Goal: Information Seeking & Learning: Find specific fact

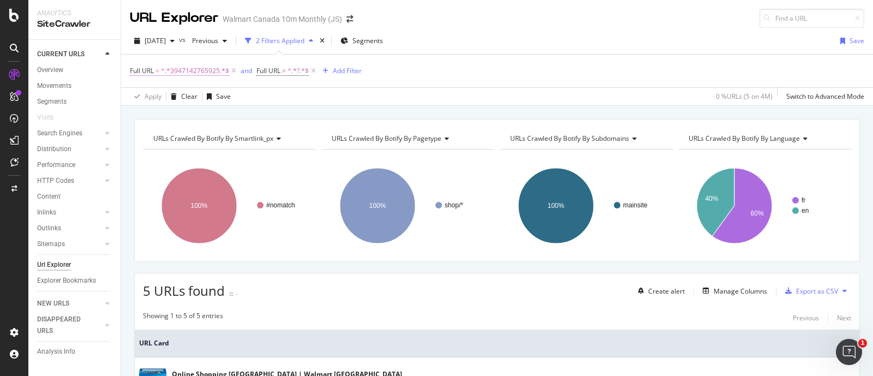
click at [206, 72] on span "^.*3947142765925.*$" at bounding box center [195, 70] width 68 height 15
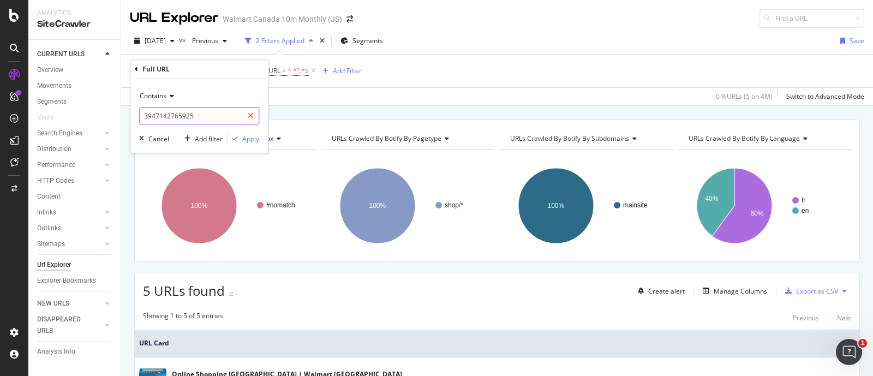
click at [251, 115] on icon at bounding box center [251, 116] width 6 height 8
click at [202, 116] on input "text" at bounding box center [199, 115] width 119 height 17
paste input "10019_6000194328523_6000200032831"
type input "10019_6000194328523_6000200032831"
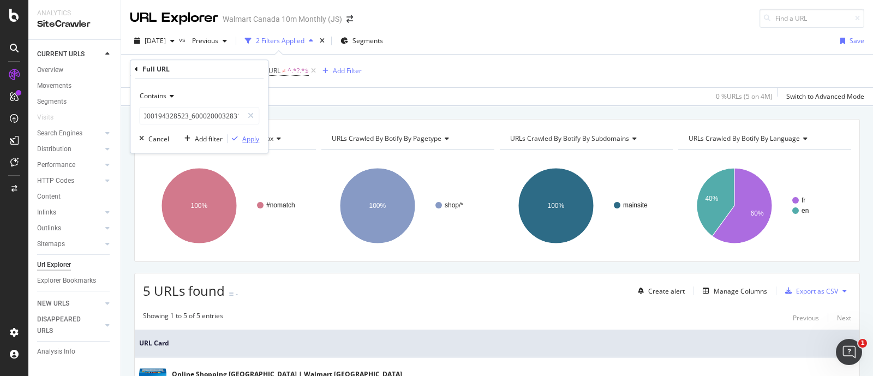
scroll to position [0, 0]
click at [246, 138] on div "Apply" at bounding box center [250, 138] width 17 height 9
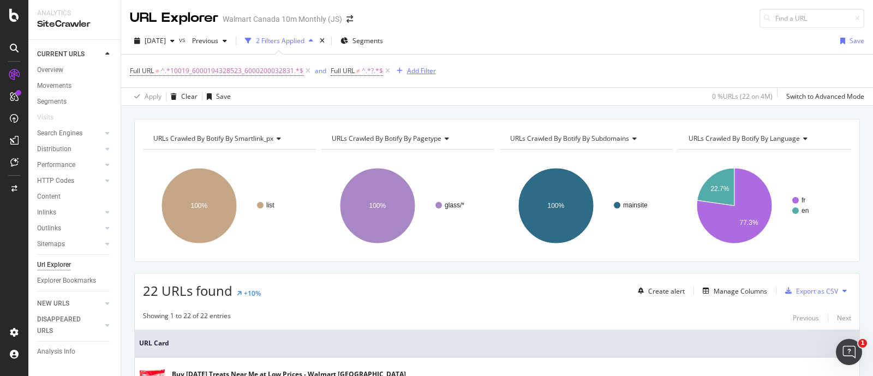
click at [409, 65] on div "Add Filter" at bounding box center [415, 71] width 44 height 12
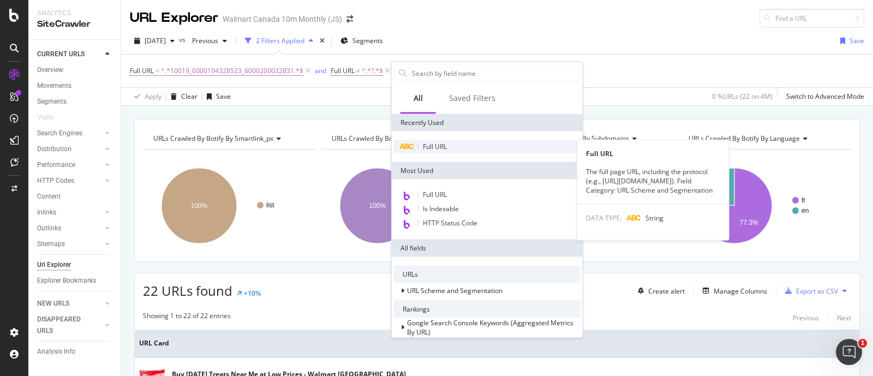
click at [425, 143] on span "Full URL" at bounding box center [435, 146] width 24 height 9
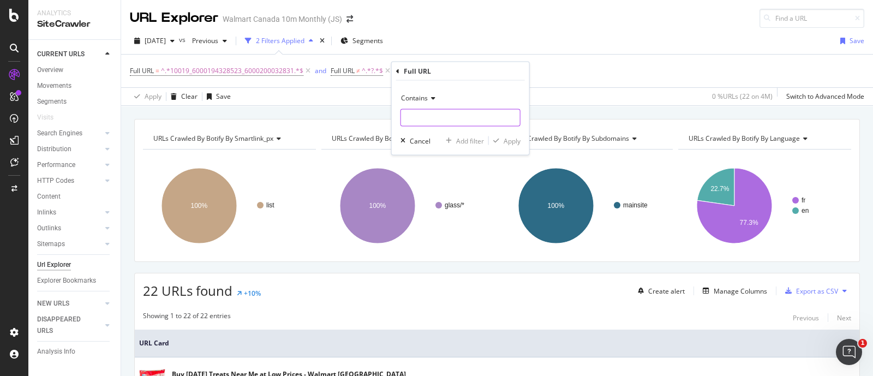
click at [418, 113] on input "text" at bounding box center [460, 117] width 119 height 17
type input "/en/"
click at [507, 139] on div "Apply" at bounding box center [512, 140] width 17 height 9
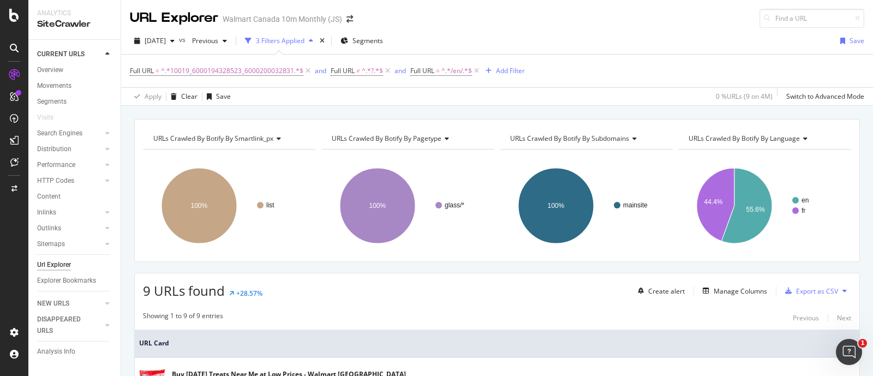
click at [598, 39] on div "[DATE] vs Previous 3 Filters Applied Segments Save" at bounding box center [497, 43] width 752 height 22
click at [592, 43] on div "[DATE] vs Previous 3 Filters Applied Segments Save" at bounding box center [497, 43] width 752 height 22
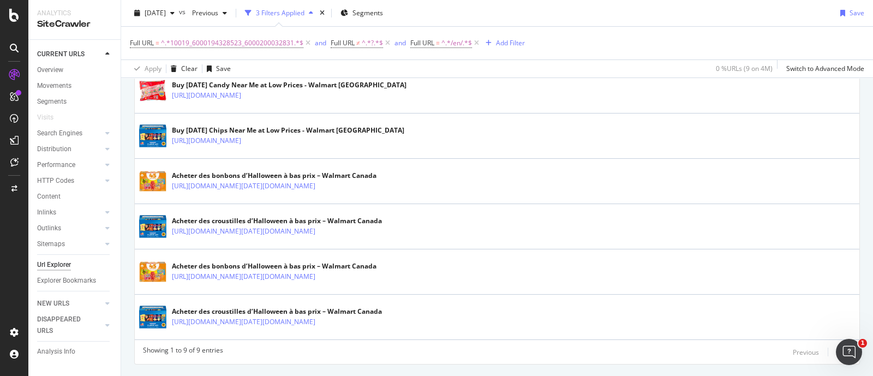
scroll to position [452, 0]
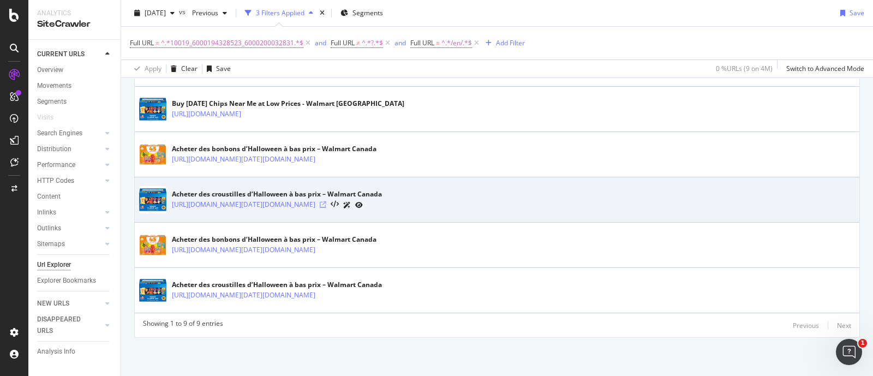
click at [326, 201] on icon at bounding box center [323, 204] width 7 height 7
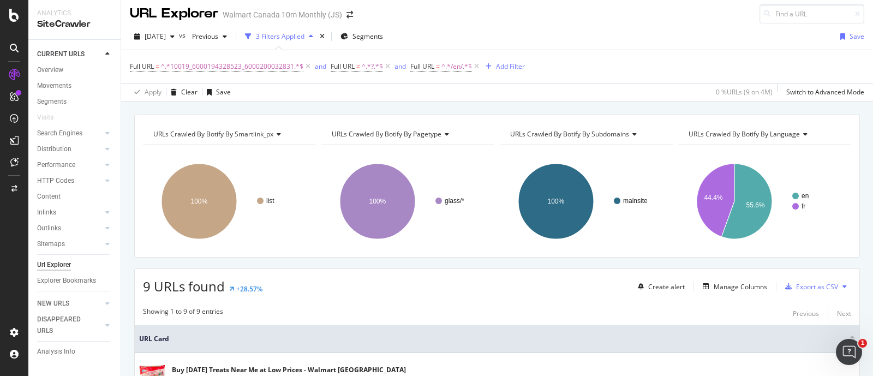
scroll to position [0, 0]
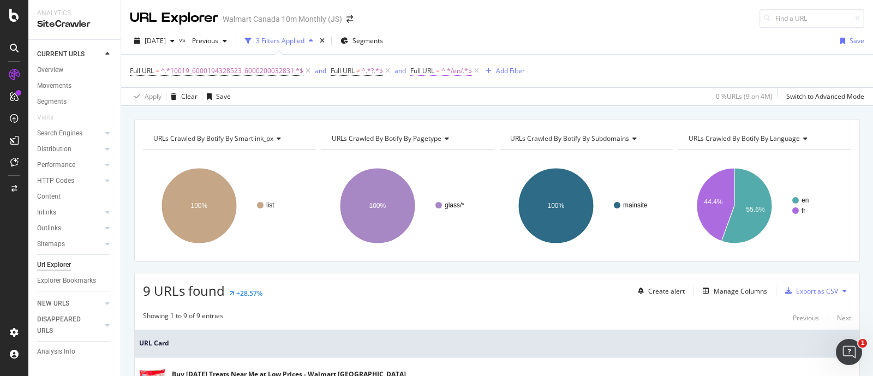
click at [459, 73] on span "^.*/en/.*$" at bounding box center [457, 70] width 31 height 15
click at [601, 73] on div "Full URL = ^.*10019_6000194328523_6000200032831.*$ and Full URL ≠ ^.*?.*$ and F…" at bounding box center [497, 71] width 735 height 33
click at [452, 74] on span "^.*/en/.*$" at bounding box center [457, 70] width 31 height 15
click at [442, 97] on span "Contains" at bounding box center [432, 95] width 27 height 9
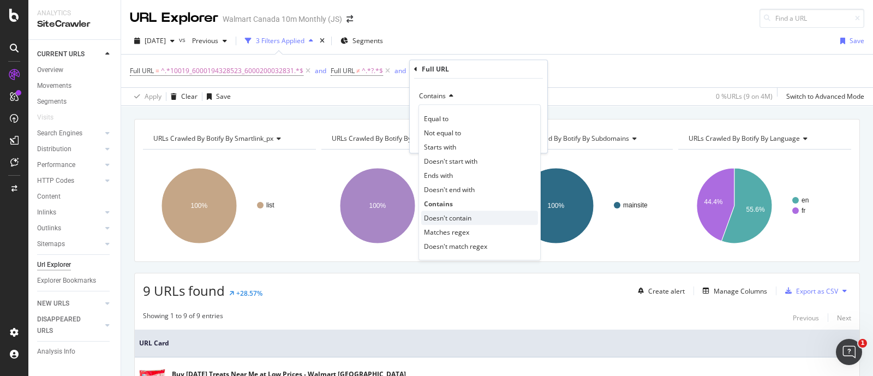
click at [439, 214] on span "Doesn't contain" at bounding box center [447, 217] width 47 height 9
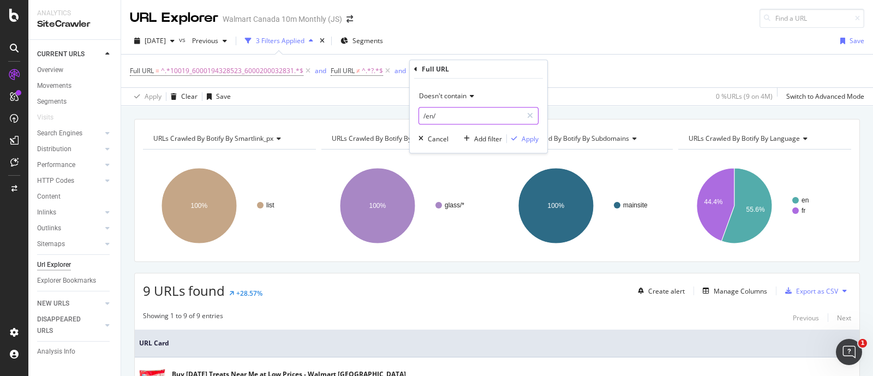
click at [447, 118] on input "/en/" at bounding box center [470, 115] width 103 height 17
type input "/fr/"
click at [533, 137] on div "Apply" at bounding box center [530, 138] width 17 height 9
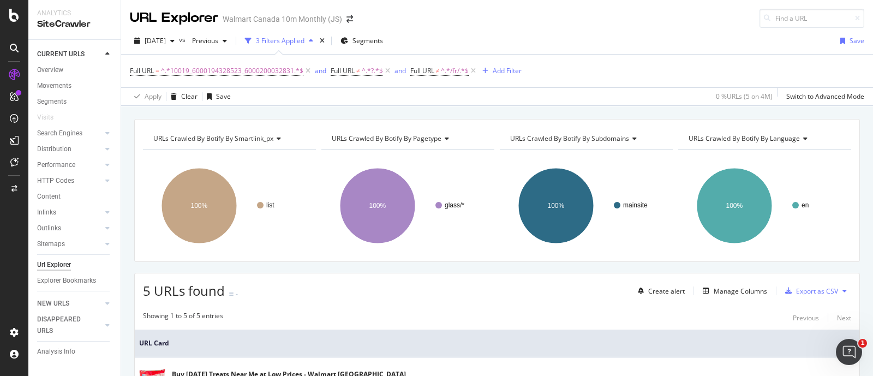
scroll to position [253, 0]
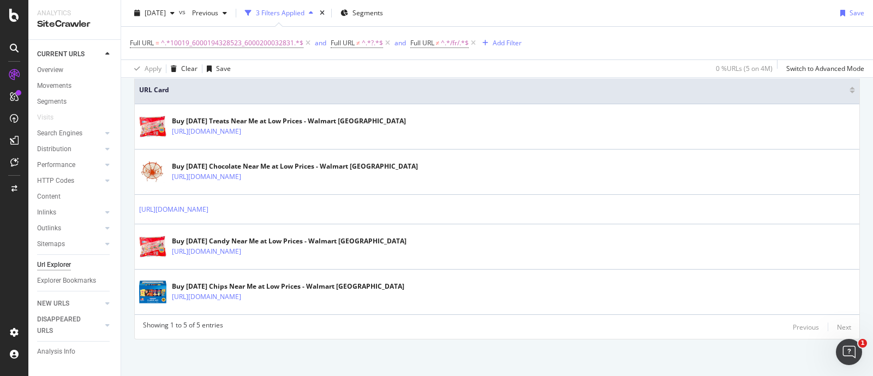
click at [372, 320] on div "Showing 1 to 5 of 5 entries Previous Next" at bounding box center [497, 326] width 725 height 13
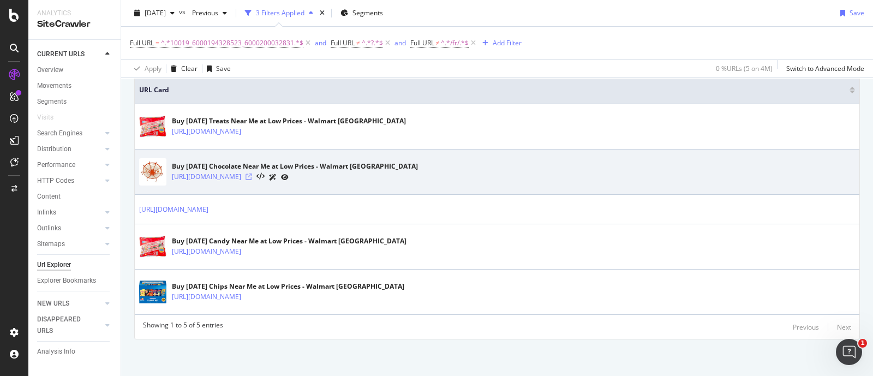
click at [252, 174] on icon at bounding box center [249, 177] width 7 height 7
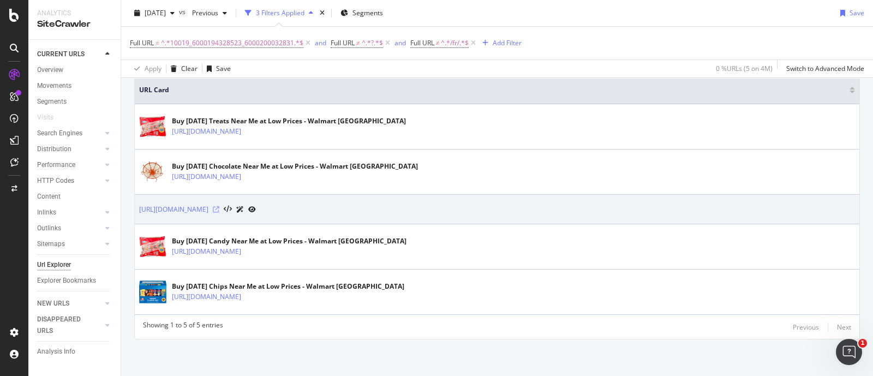
click at [219, 210] on icon at bounding box center [216, 209] width 7 height 7
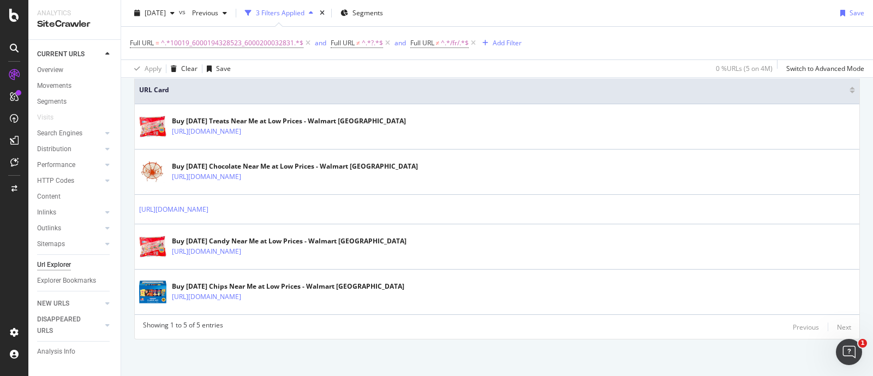
click at [552, 71] on div "Apply Clear Save 0 % URLs ( 5 on 4M ) Switch to Advanced Mode" at bounding box center [497, 69] width 752 height 18
click at [432, 331] on div "Showing 1 to 5 of 5 entries Previous Next" at bounding box center [497, 326] width 725 height 13
